Goal: Information Seeking & Learning: Check status

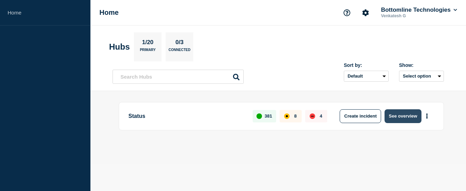
click at [401, 117] on button "See overview" at bounding box center [402, 116] width 37 height 14
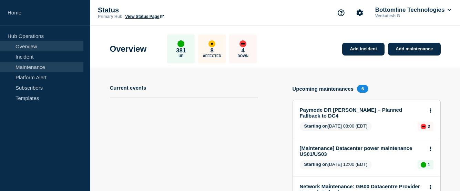
click at [25, 67] on link "Maintenance" at bounding box center [41, 67] width 83 height 10
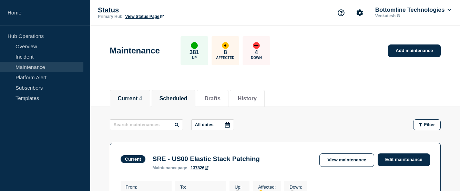
click at [185, 103] on li "Scheduled" at bounding box center [174, 98] width 44 height 17
